Goal: Task Accomplishment & Management: Manage account settings

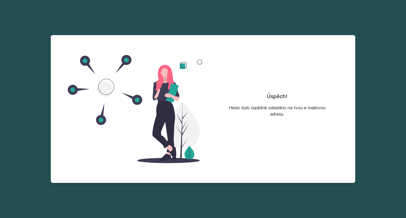
click at [235, 81] on div "Úspěch! Heslo bylo úspěšně odesláno na tvou e-mailovou adresu." at bounding box center [277, 109] width 148 height 135
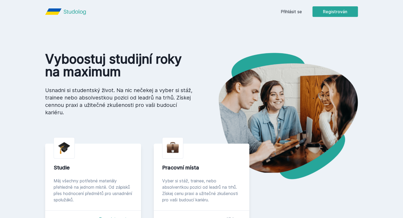
click at [302, 13] on font "Přihlásit se" at bounding box center [291, 11] width 21 height 5
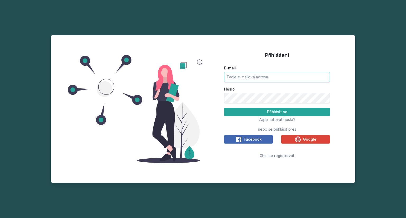
click at [284, 75] on input "E-mail" at bounding box center [277, 77] width 106 height 11
type input "[EMAIL_ADDRESS][DOMAIN_NAME]"
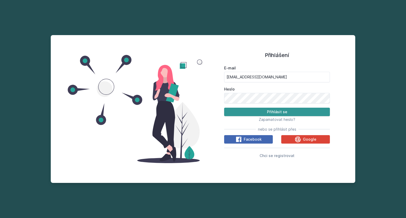
click at [268, 110] on font "Přihlásit se" at bounding box center [277, 112] width 20 height 4
